Goal: Task Accomplishment & Management: Manage account settings

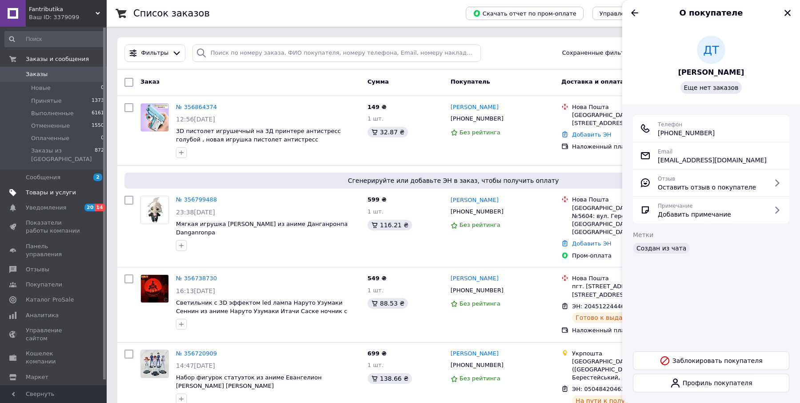
click at [50, 185] on link "Товары и услуги" at bounding box center [54, 192] width 109 height 15
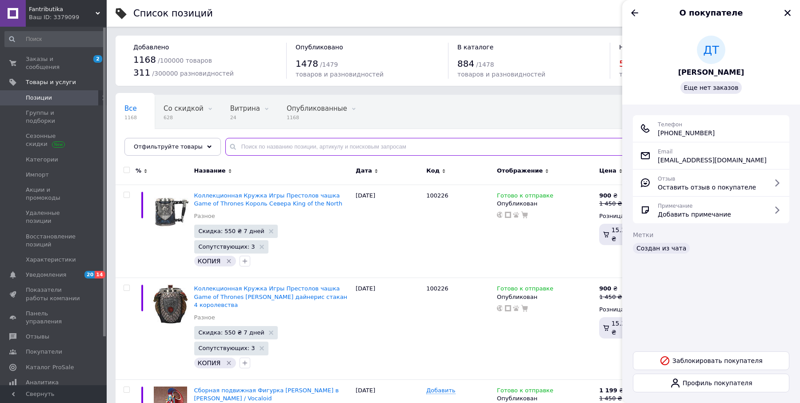
click at [369, 148] on input "text" at bounding box center [503, 147] width 557 height 18
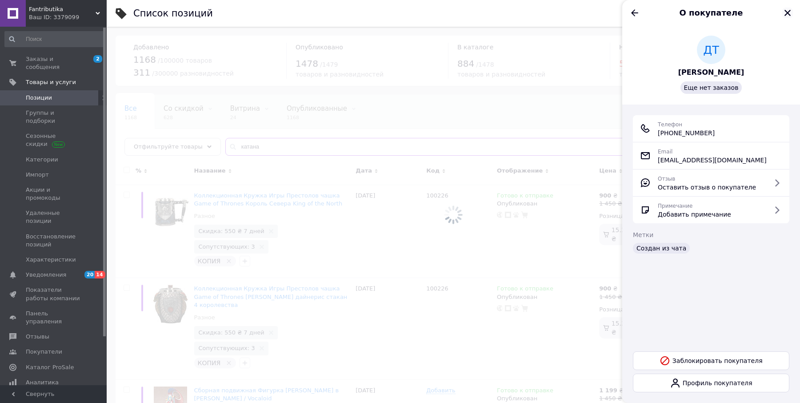
type input "катана"
click at [787, 10] on icon "Закрыть" at bounding box center [788, 13] width 8 height 8
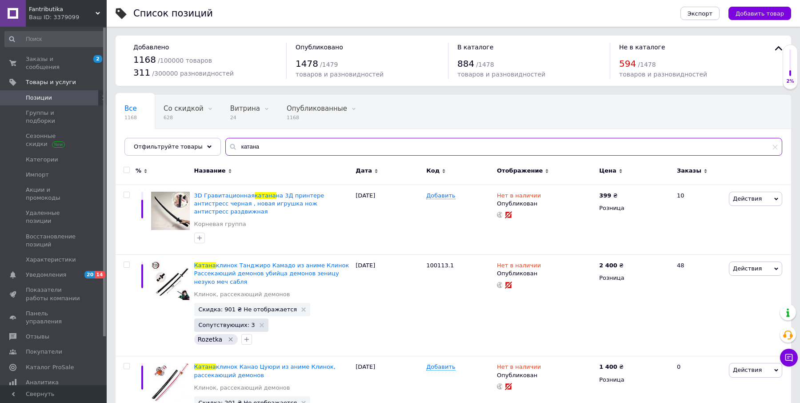
click at [405, 153] on input "катана" at bounding box center [503, 147] width 557 height 18
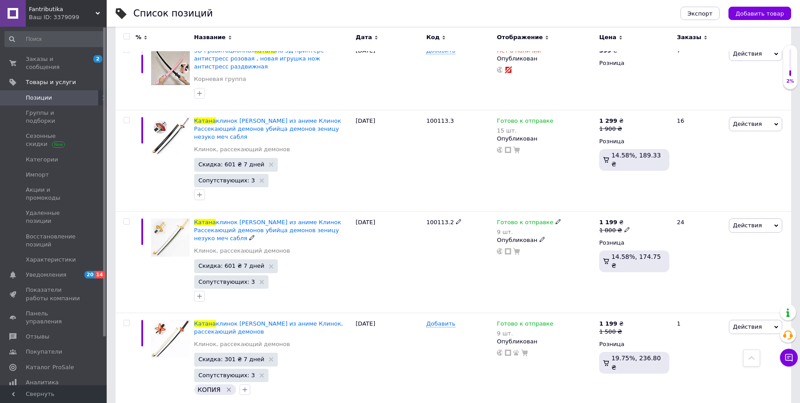
scroll to position [568, 0]
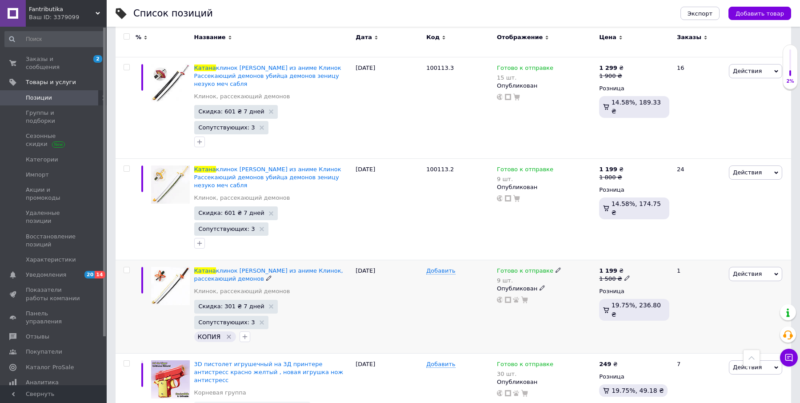
click at [556, 267] on icon at bounding box center [558, 269] width 5 height 5
click at [582, 288] on li "Нет в наличии" at bounding box center [606, 294] width 84 height 12
click at [571, 289] on input "9" at bounding box center [598, 298] width 68 height 18
click at [412, 260] on div "20.05.2025" at bounding box center [389, 306] width 71 height 93
click at [56, 64] on span "Заказы и сообщения" at bounding box center [54, 63] width 56 height 16
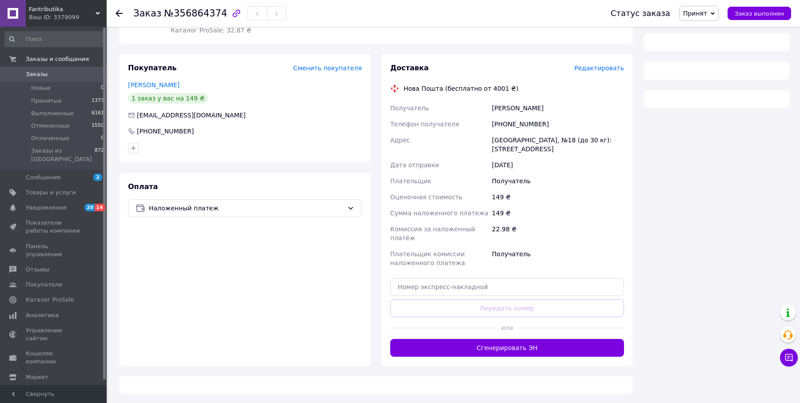
scroll to position [146, 0]
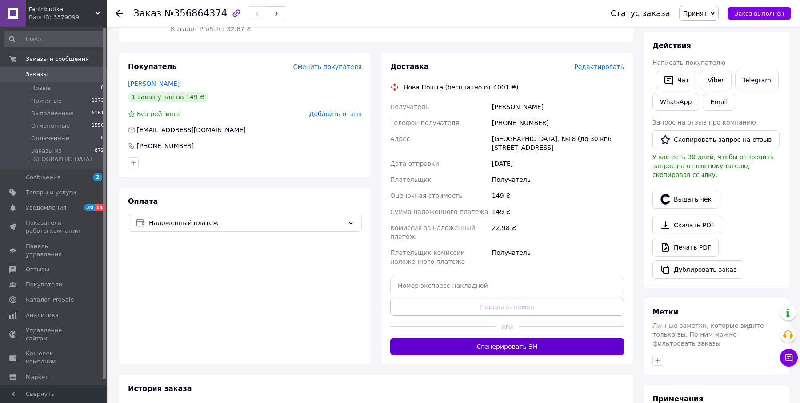
click at [513, 340] on button "Сгенерировать ЭН" at bounding box center [507, 347] width 234 height 18
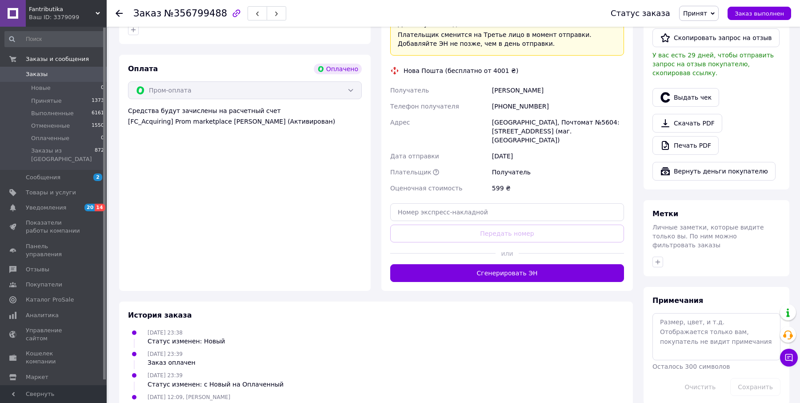
scroll to position [297, 0]
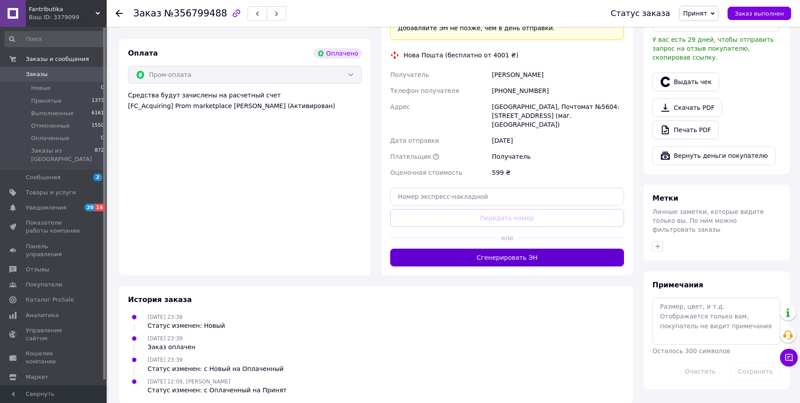
click at [495, 249] on button "Сгенерировать ЭН" at bounding box center [507, 258] width 234 height 18
